Goal: Task Accomplishment & Management: Manage account settings

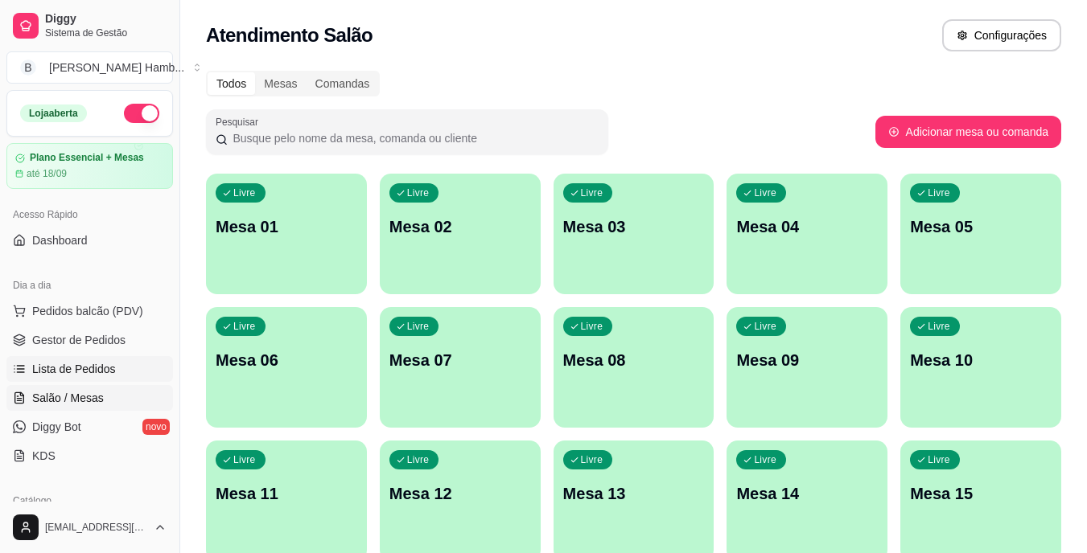
click at [52, 372] on span "Lista de Pedidos" at bounding box center [74, 369] width 84 height 16
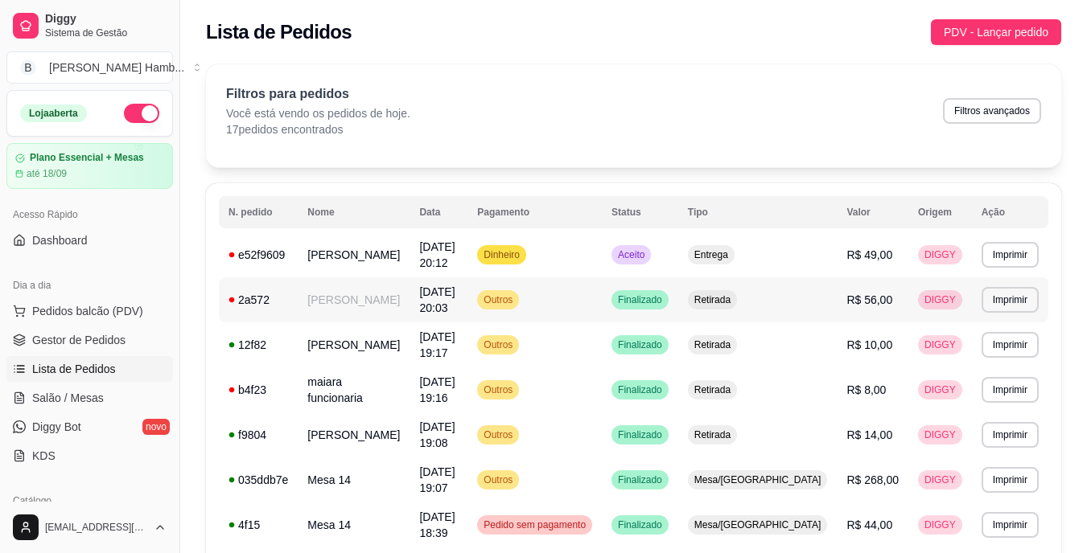
click at [379, 289] on td "[PERSON_NAME]" at bounding box center [354, 299] width 112 height 45
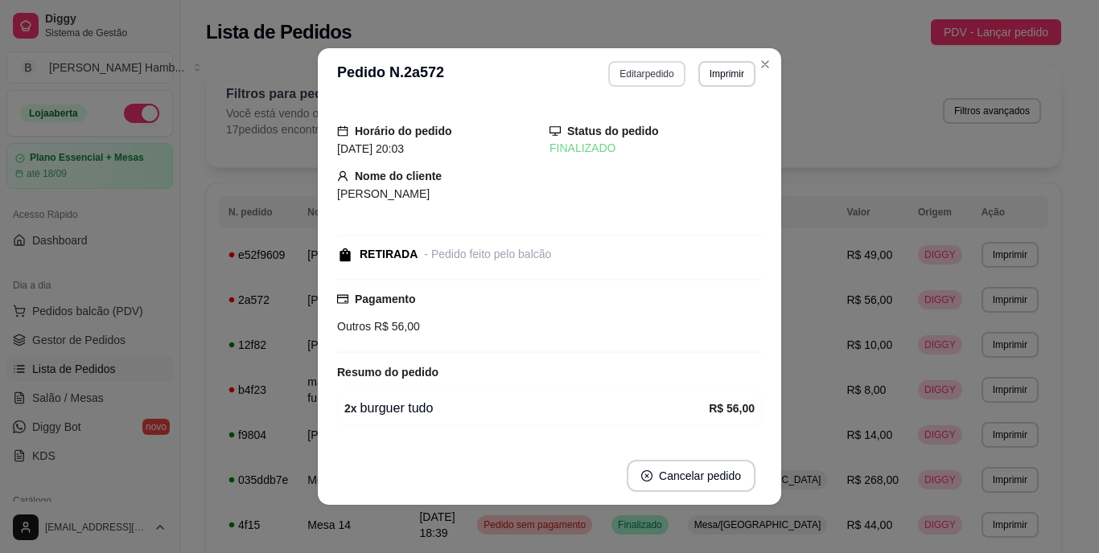
click at [663, 73] on button "Editar pedido" at bounding box center [646, 74] width 76 height 26
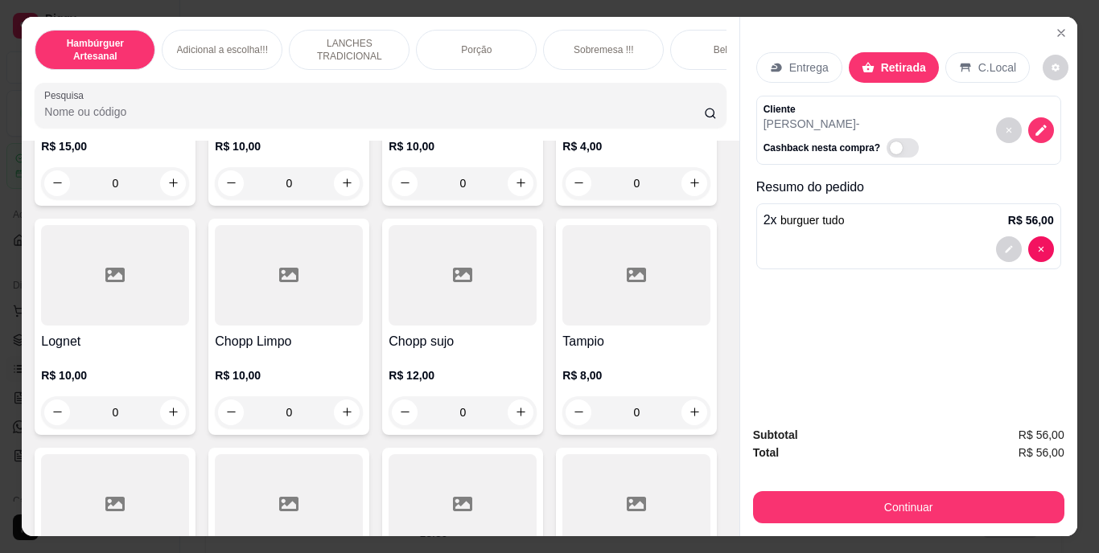
scroll to position [4504, 0]
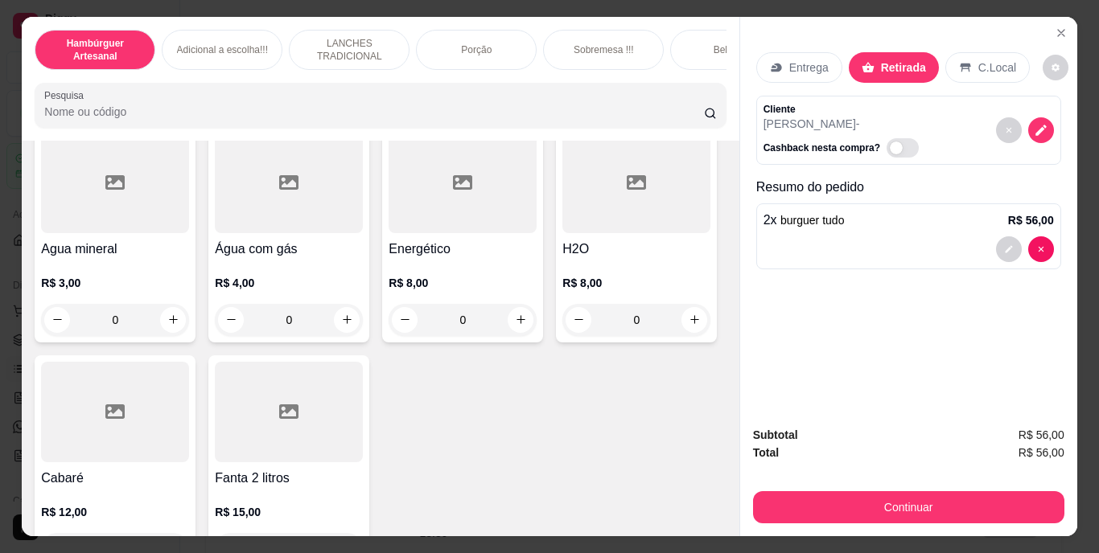
type input "1"
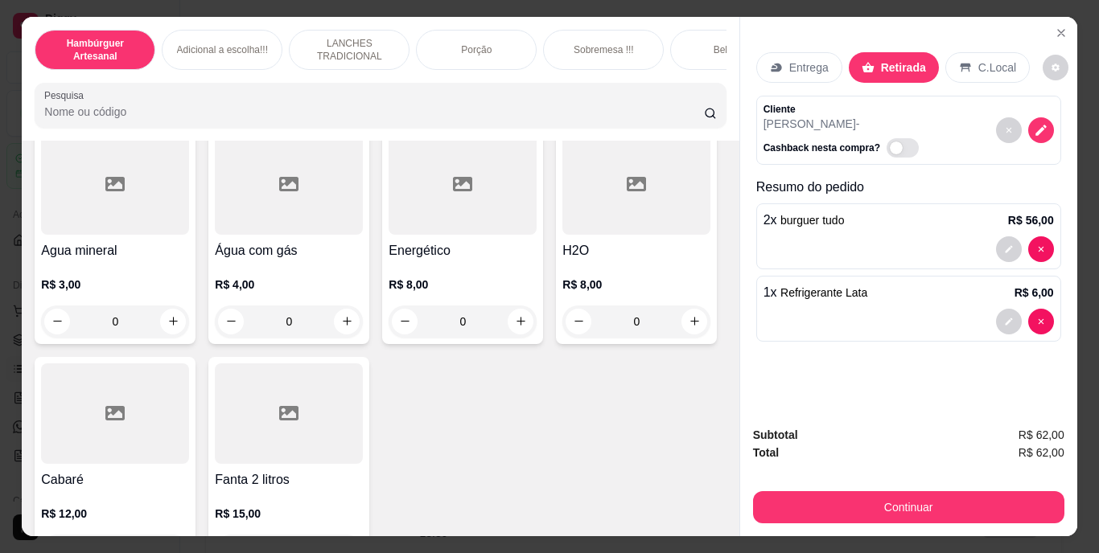
scroll to position [4505, 0]
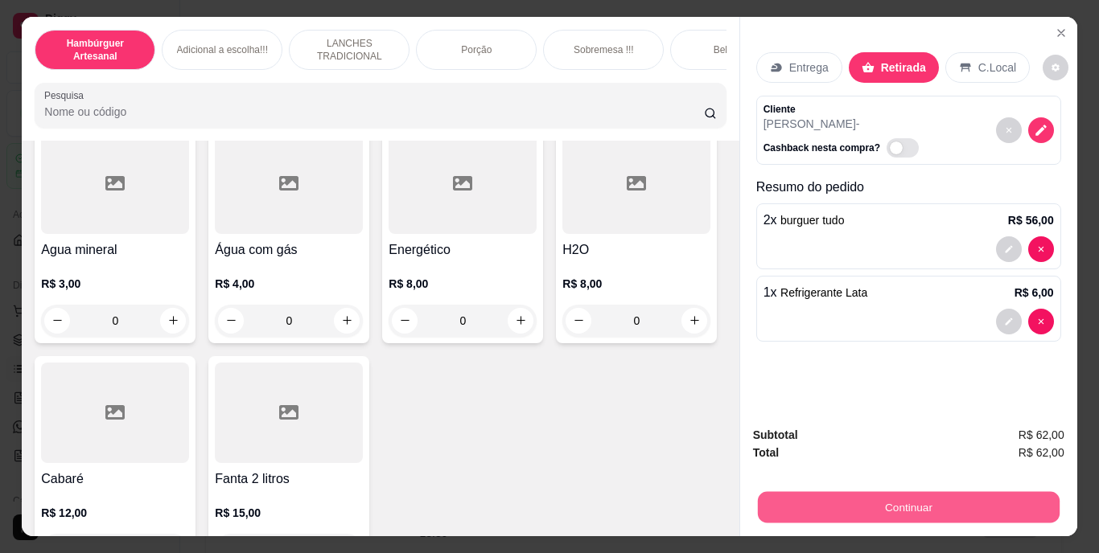
click at [929, 497] on button "Continuar" at bounding box center [908, 507] width 302 height 31
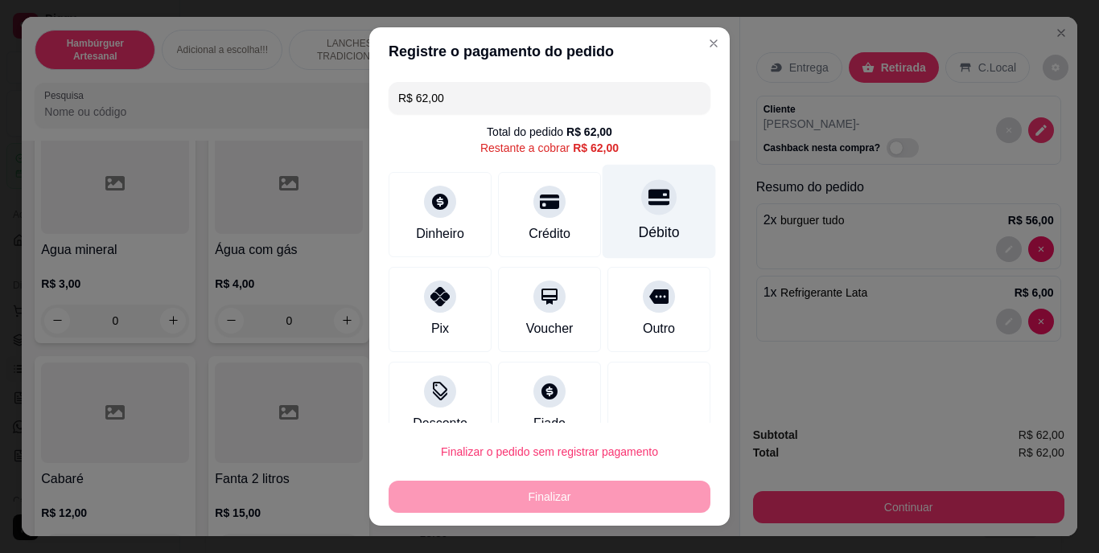
click at [602, 207] on div "Débito" at bounding box center [658, 212] width 113 height 94
type input "R$ 0,00"
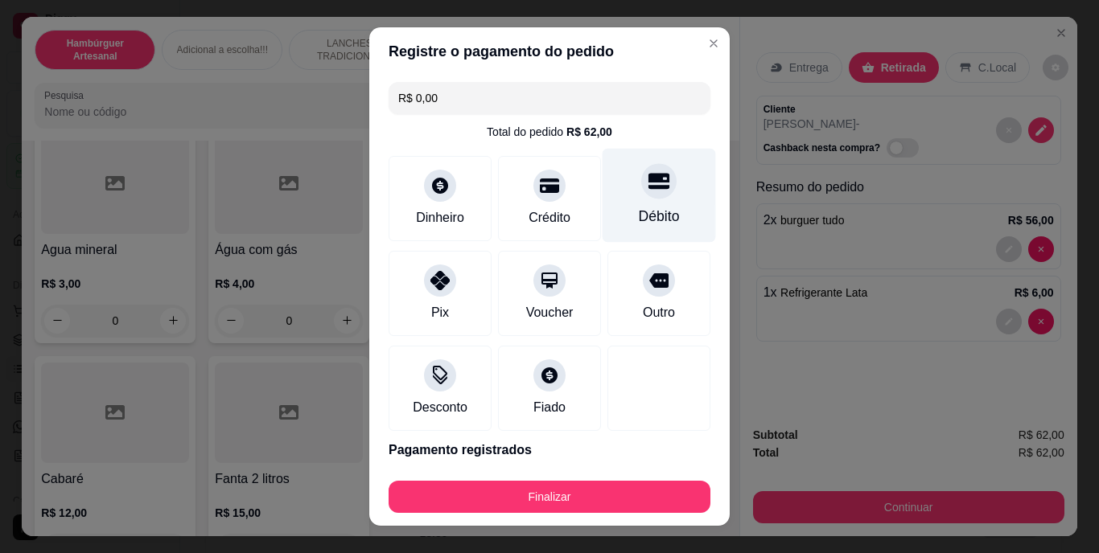
click at [639, 211] on div "Débito" at bounding box center [659, 217] width 41 height 21
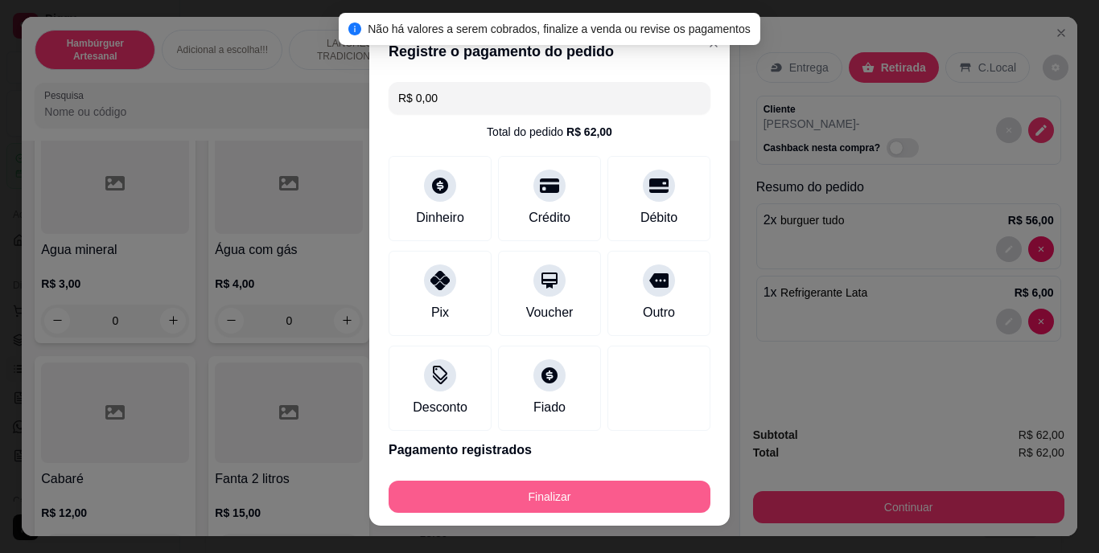
click at [618, 497] on button "Finalizar" at bounding box center [549, 497] width 322 height 32
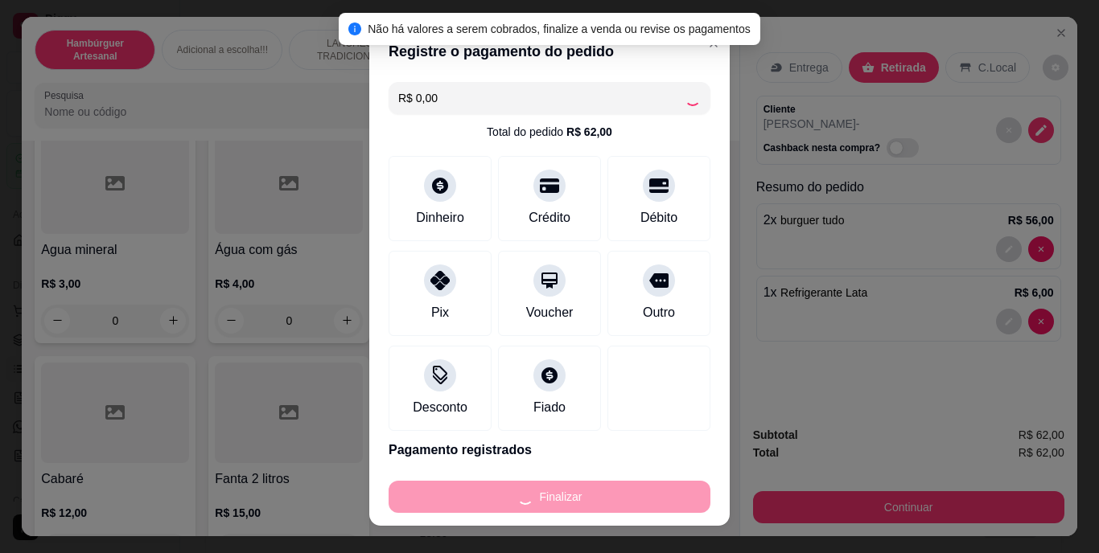
type input "0"
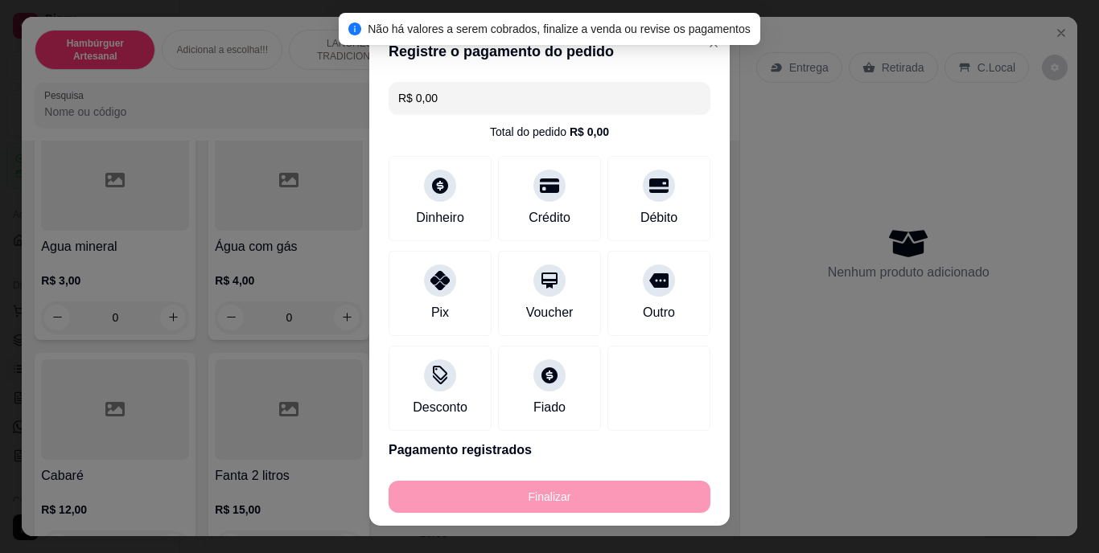
type input "-R$ 62,00"
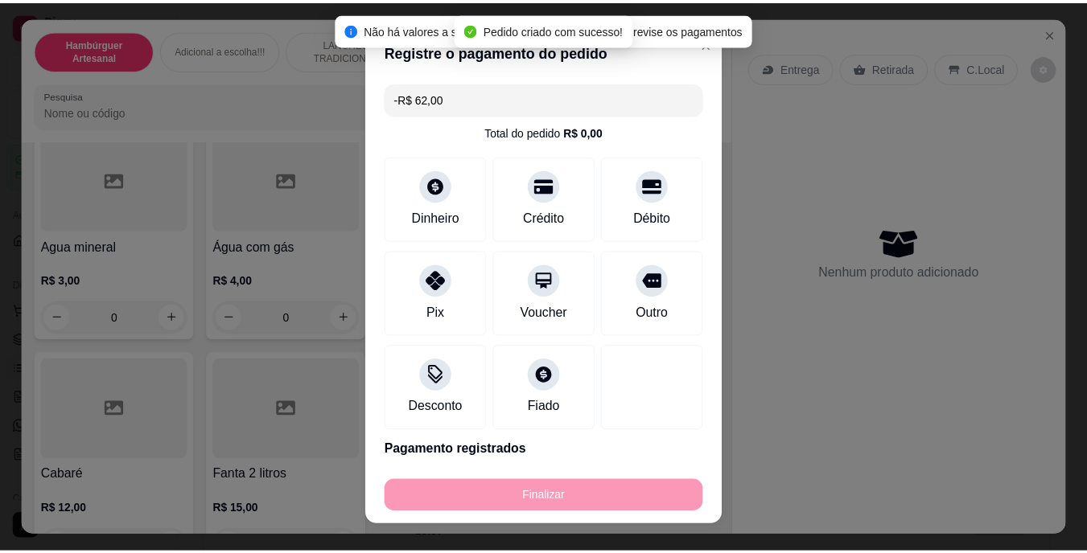
scroll to position [4502, 0]
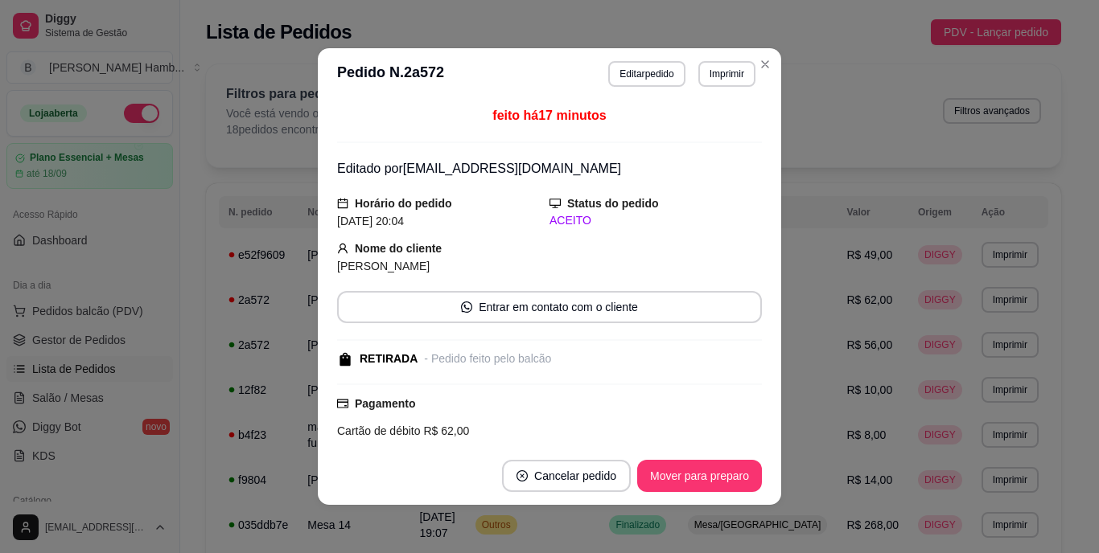
click at [681, 458] on footer "Cancelar pedido Mover para preparo" at bounding box center [549, 476] width 463 height 58
click at [703, 472] on button "Mover para preparo" at bounding box center [699, 476] width 125 height 32
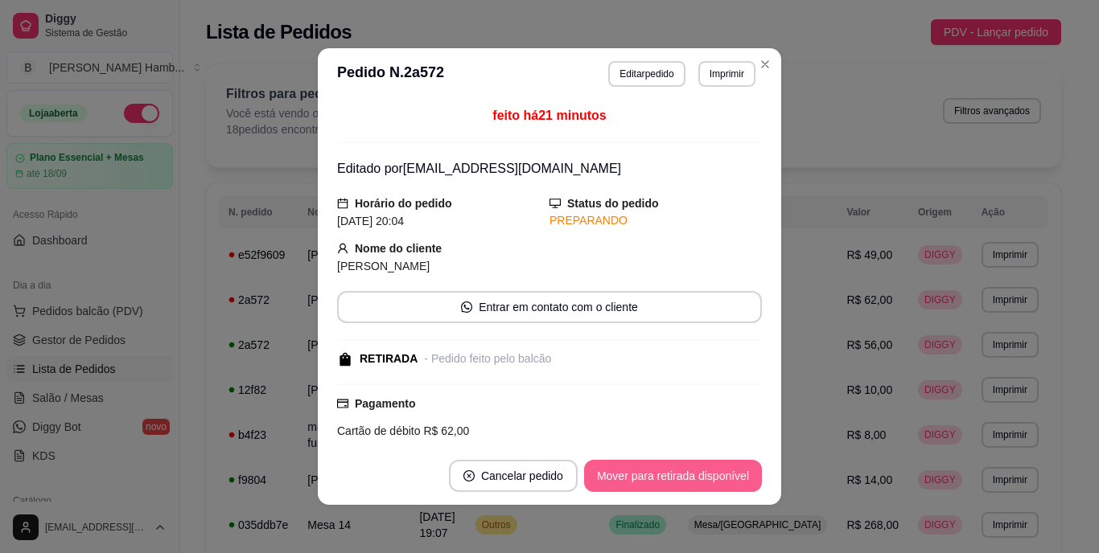
click at [703, 472] on button "Mover para retirada disponível" at bounding box center [673, 476] width 178 height 32
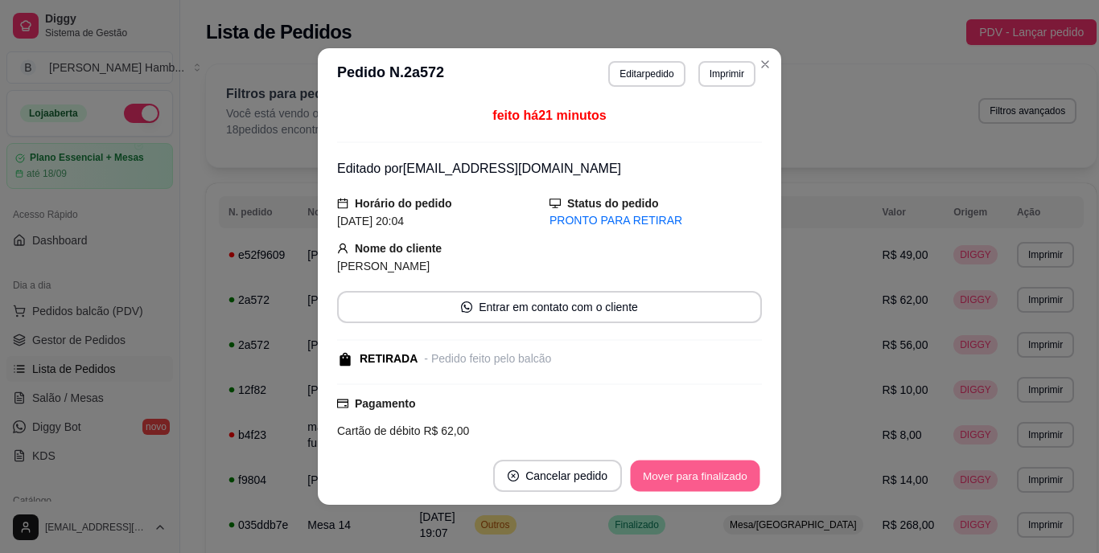
click at [702, 474] on button "Mover para finalizado" at bounding box center [695, 476] width 129 height 31
